Goal: Task Accomplishment & Management: Check status

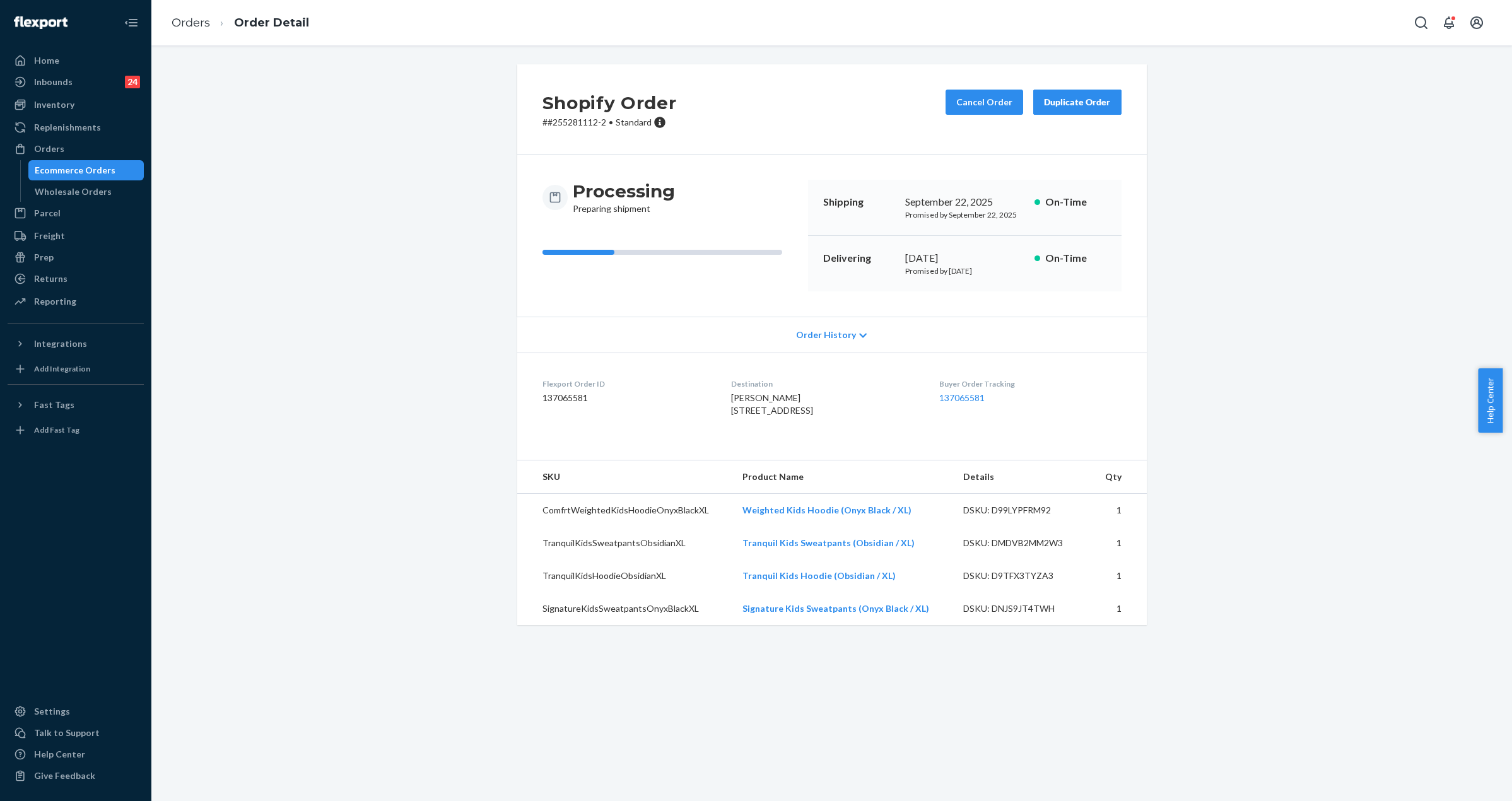
click at [96, 181] on div "Ecommerce Orders Wholesale Orders" at bounding box center [82, 181] width 124 height 41
click at [96, 173] on div "Ecommerce Orders" at bounding box center [75, 170] width 81 height 12
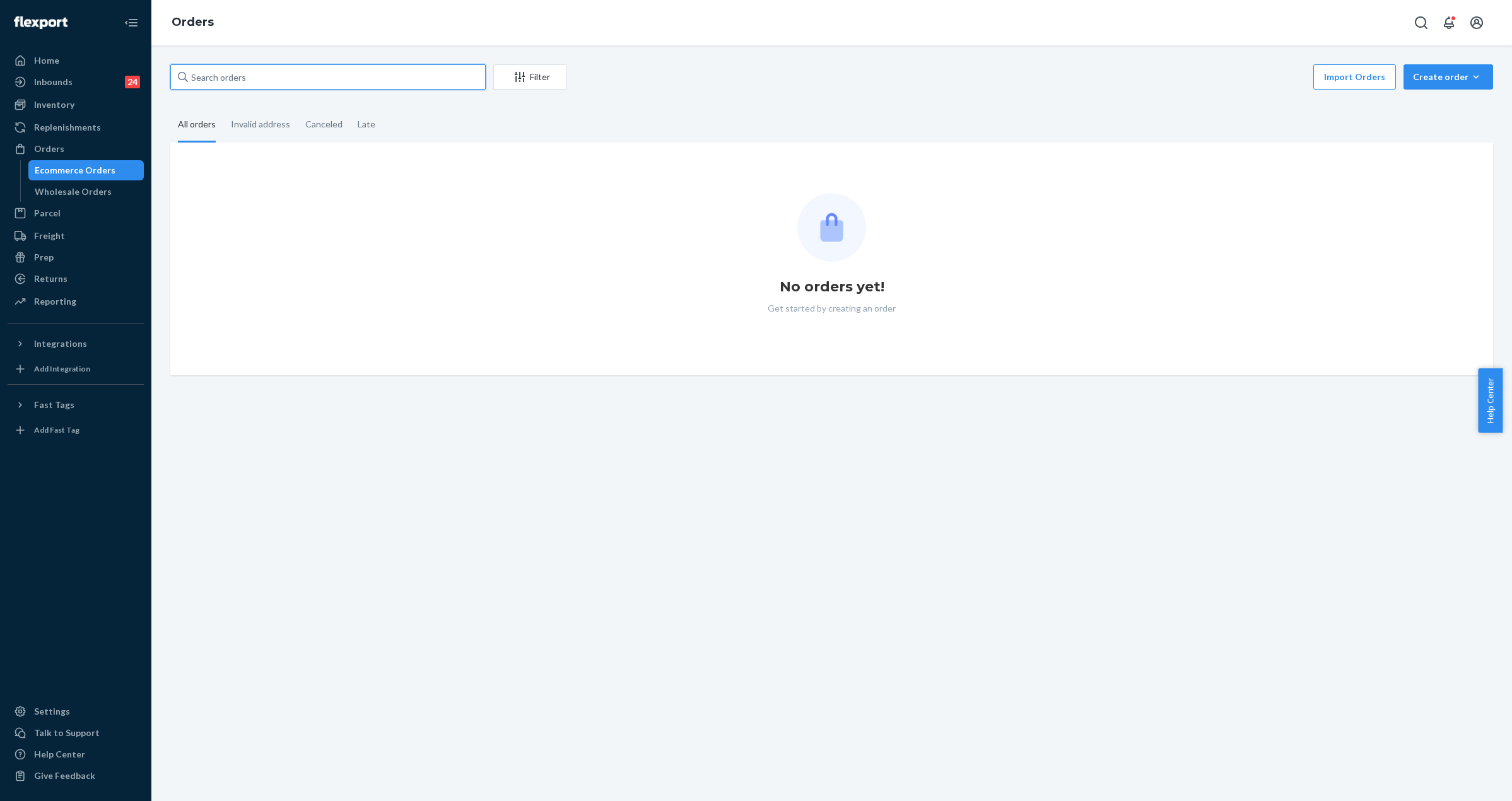
click at [288, 76] on input "text" at bounding box center [328, 77] width 315 height 25
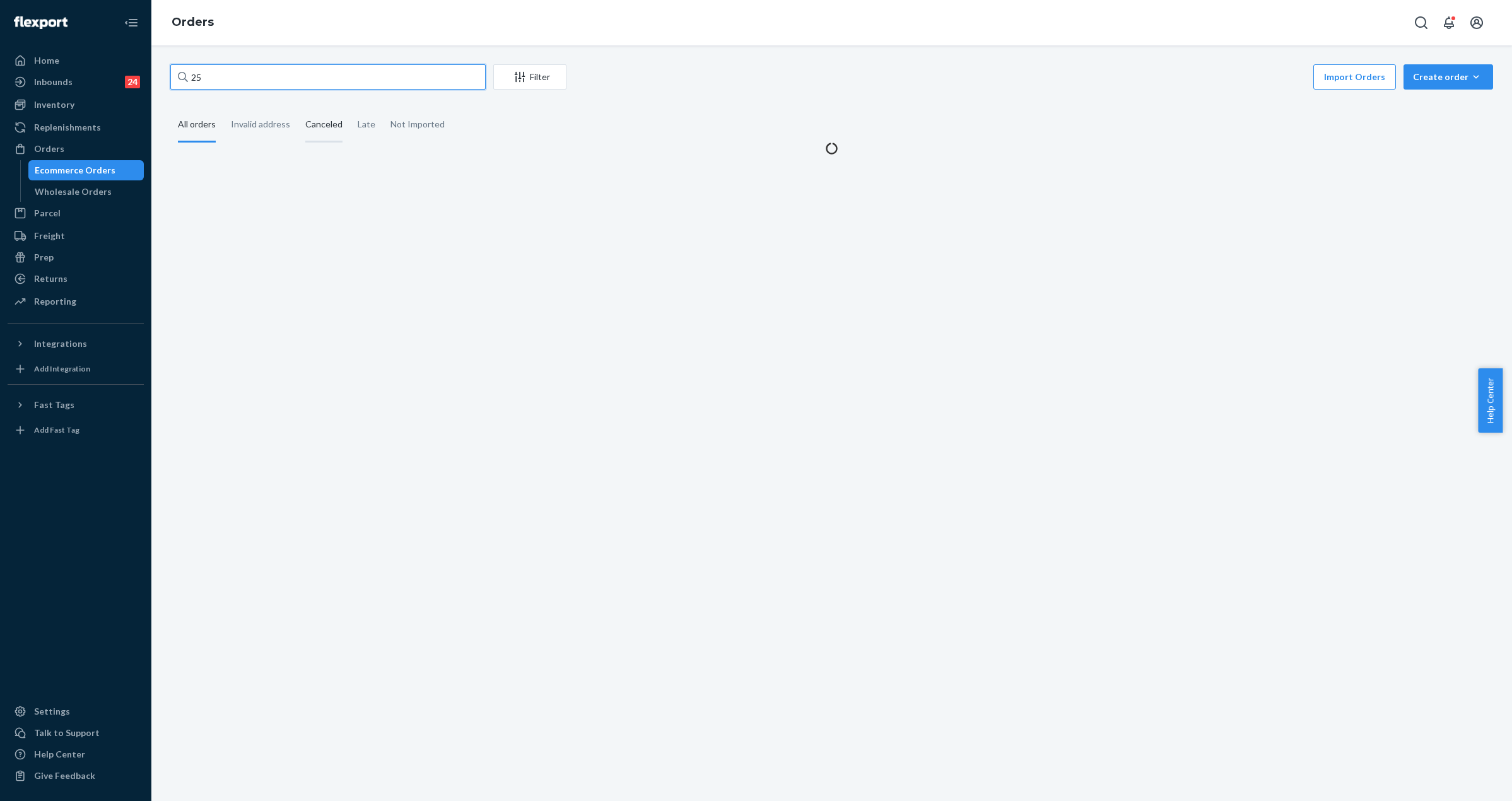
paste input "5240113"
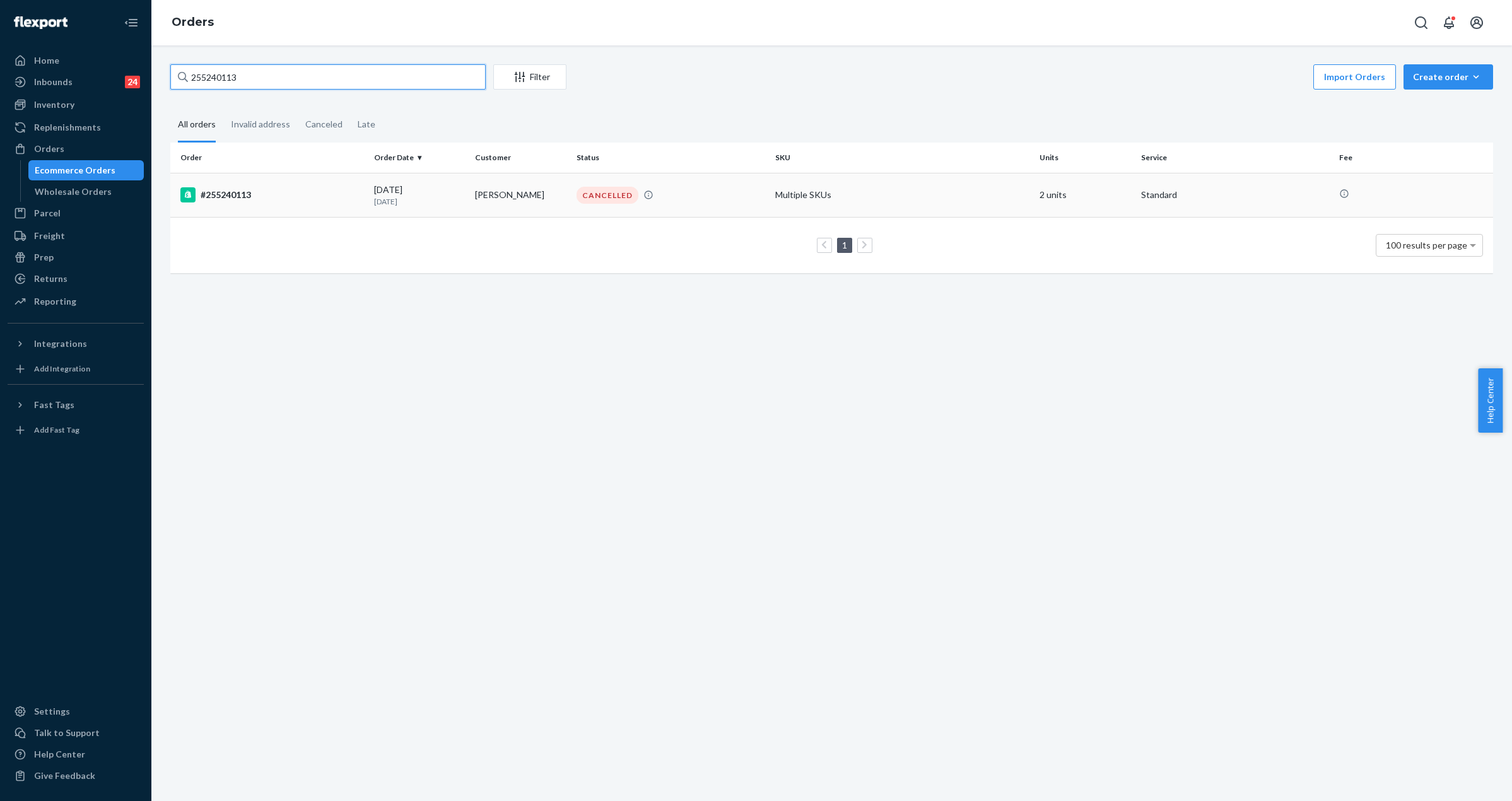
type input "255240113"
click at [249, 186] on td "#255240113" at bounding box center [270, 195] width 199 height 44
click at [285, 88] on input "255240113" at bounding box center [328, 77] width 315 height 25
drag, startPoint x: 200, startPoint y: 80, endPoint x: 360, endPoint y: 86, distance: 160.1
click at [360, 86] on input "255240113" at bounding box center [328, 77] width 315 height 25
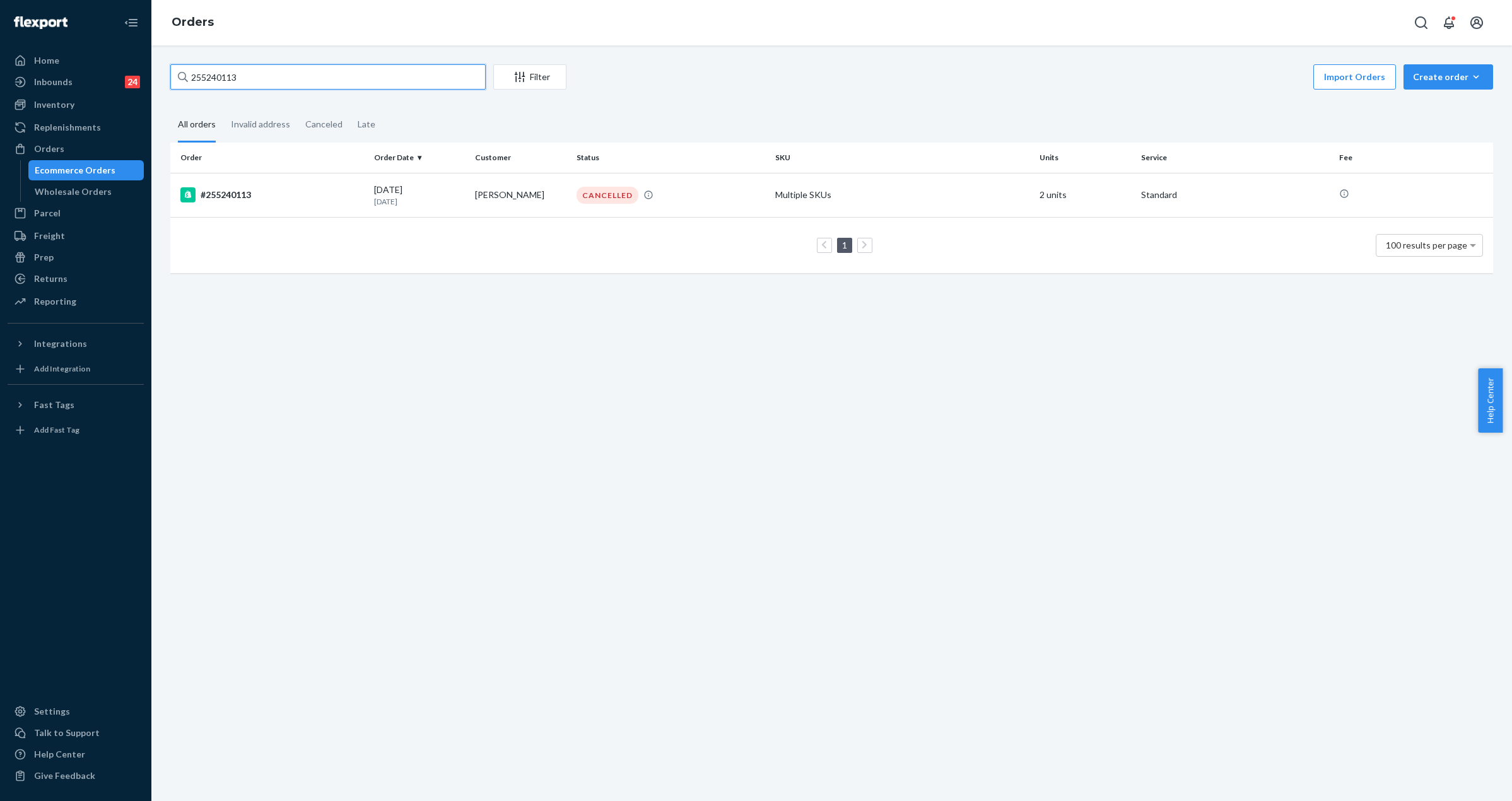
paste input "text"
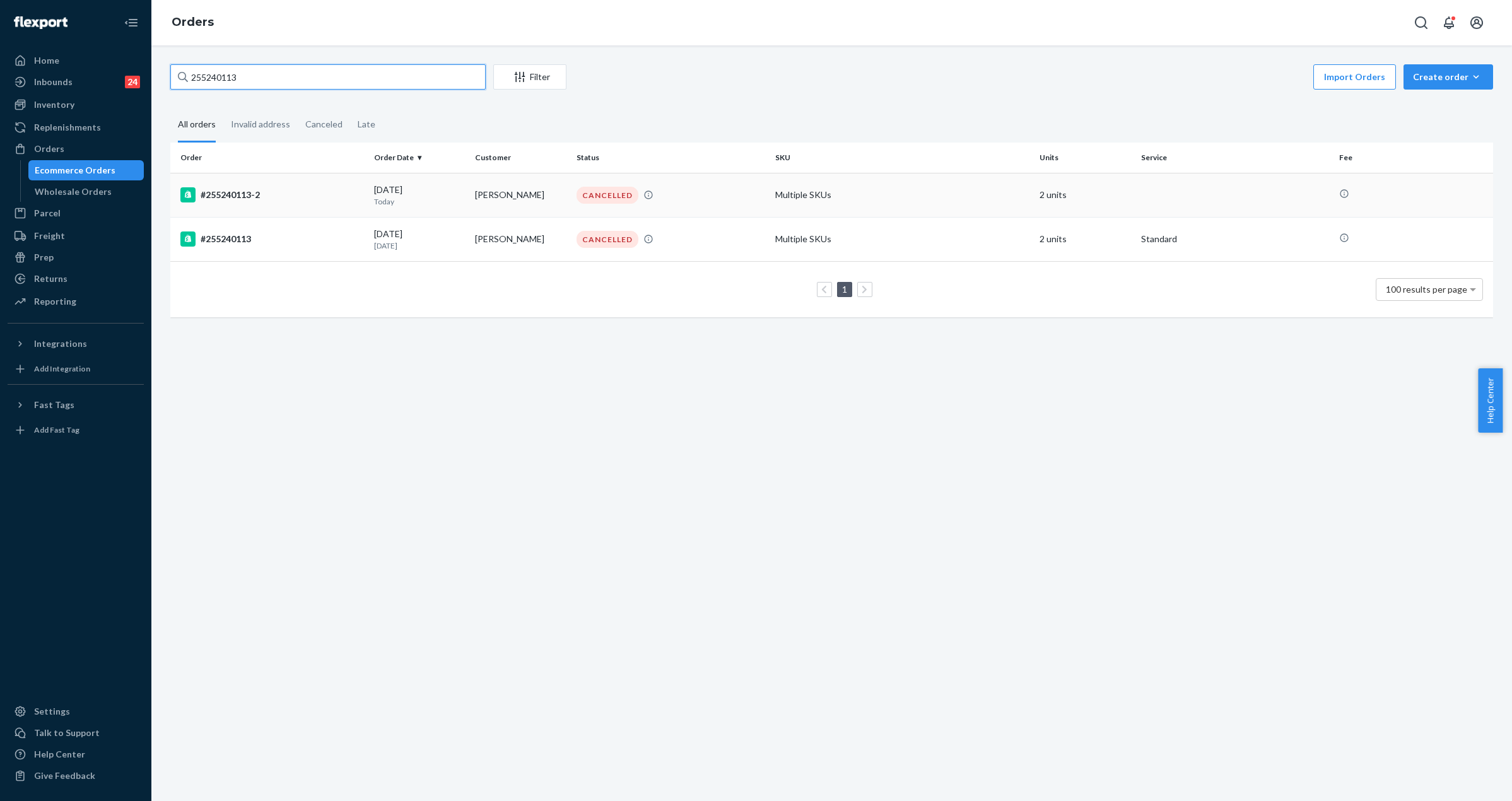
type input "255240113"
click at [235, 187] on td "#255240113-2" at bounding box center [270, 195] width 199 height 44
